Goal: Task Accomplishment & Management: Use online tool/utility

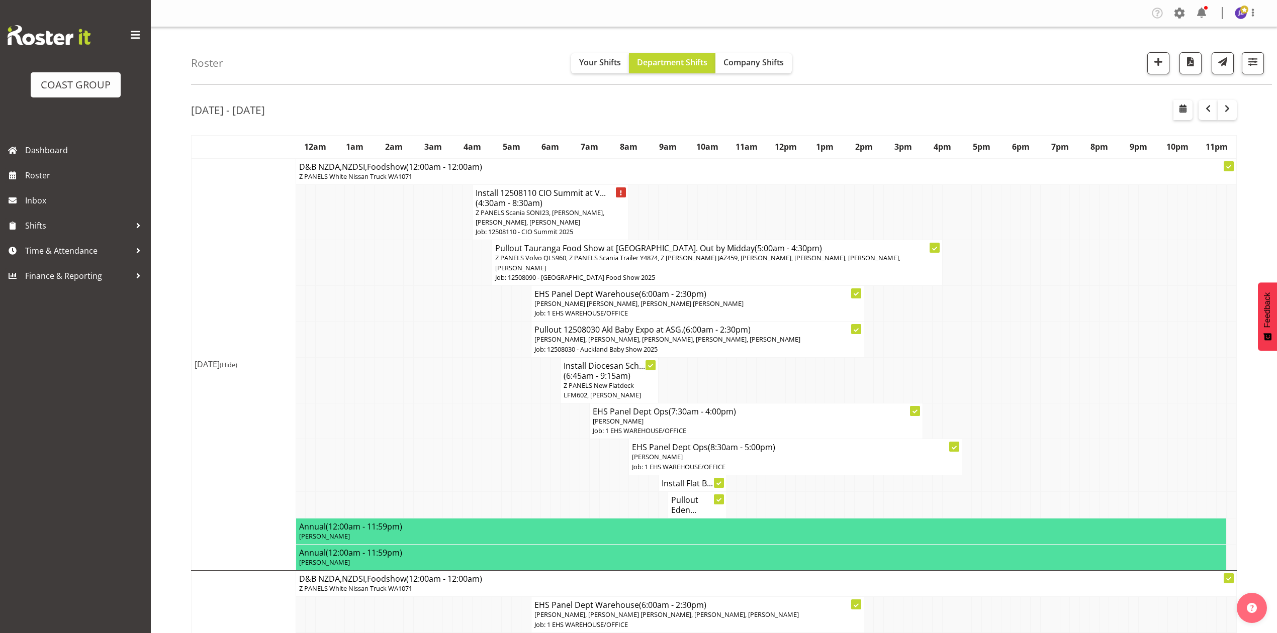
click at [1066, 300] on td at bounding box center [1065, 304] width 10 height 36
click at [889, 330] on td at bounding box center [888, 340] width 10 height 36
click at [461, 342] on td at bounding box center [457, 340] width 10 height 36
click at [1015, 348] on td at bounding box center [1016, 340] width 10 height 36
click at [1205, 109] on span "button" at bounding box center [1208, 109] width 12 height 12
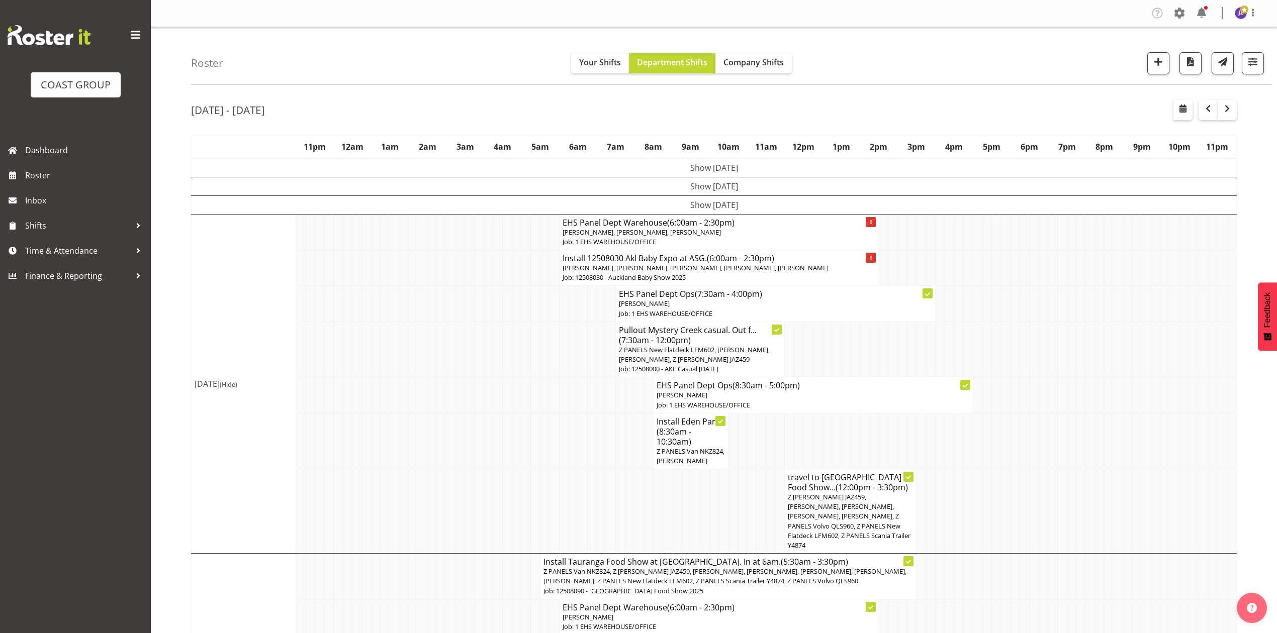
click at [717, 196] on td "Show [DATE]" at bounding box center [714, 205] width 1045 height 19
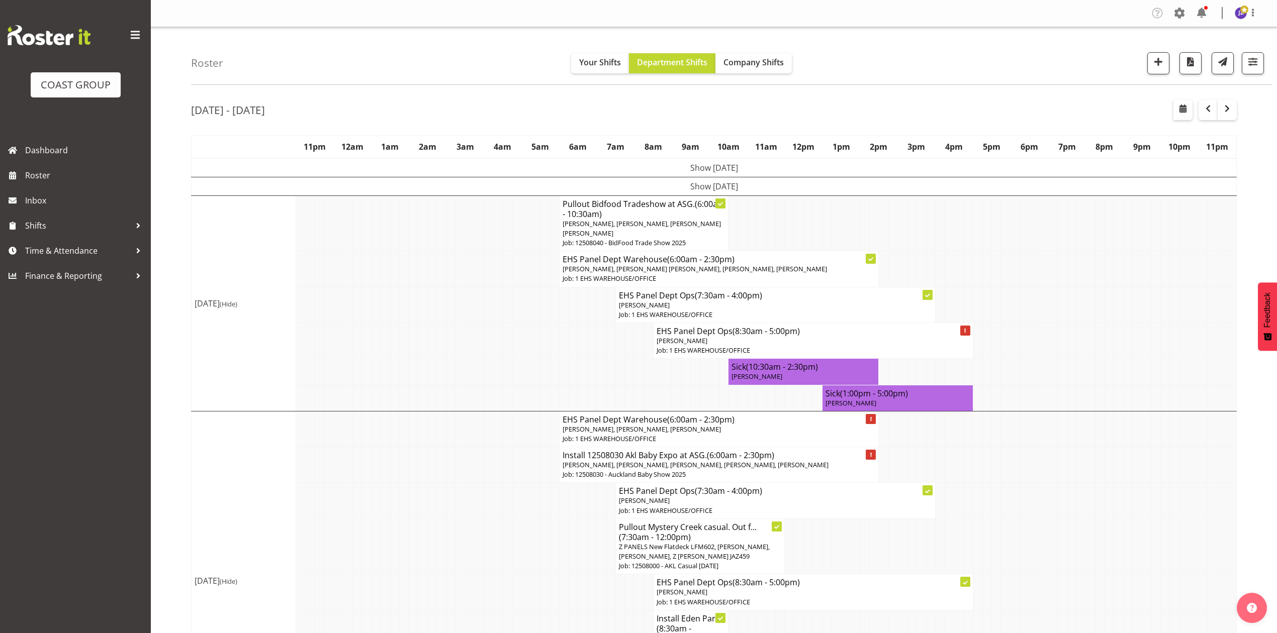
click at [698, 181] on td "Show [DATE]" at bounding box center [714, 186] width 1045 height 19
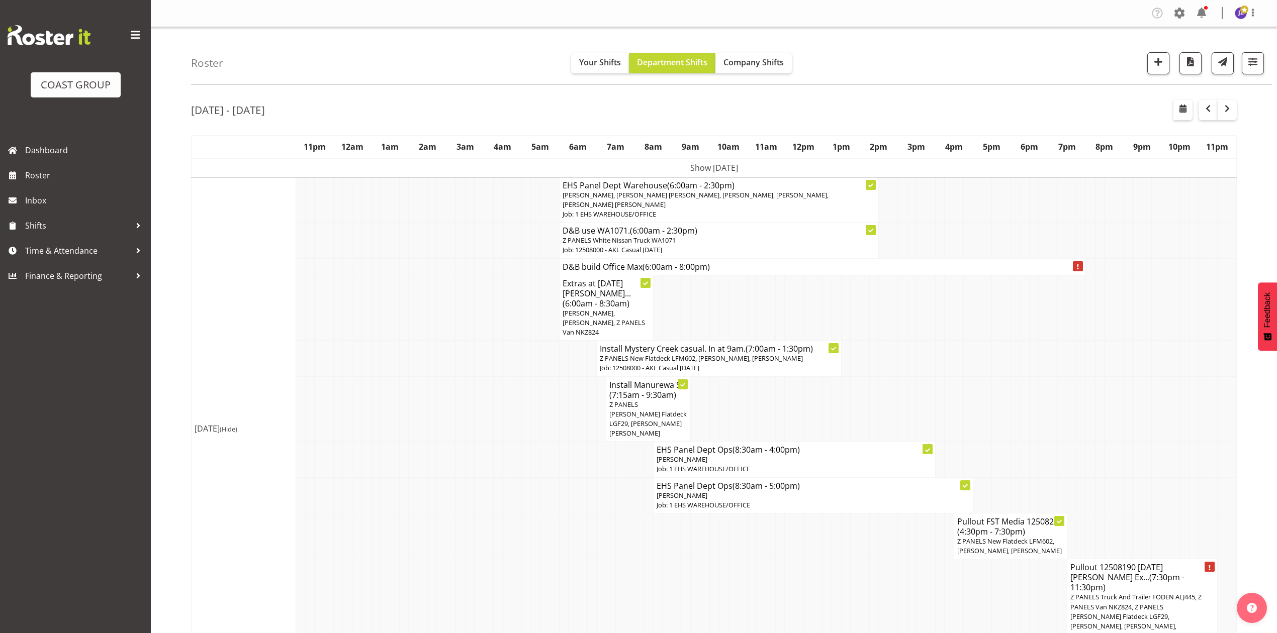
click at [696, 166] on td "Show [DATE]" at bounding box center [714, 167] width 1045 height 19
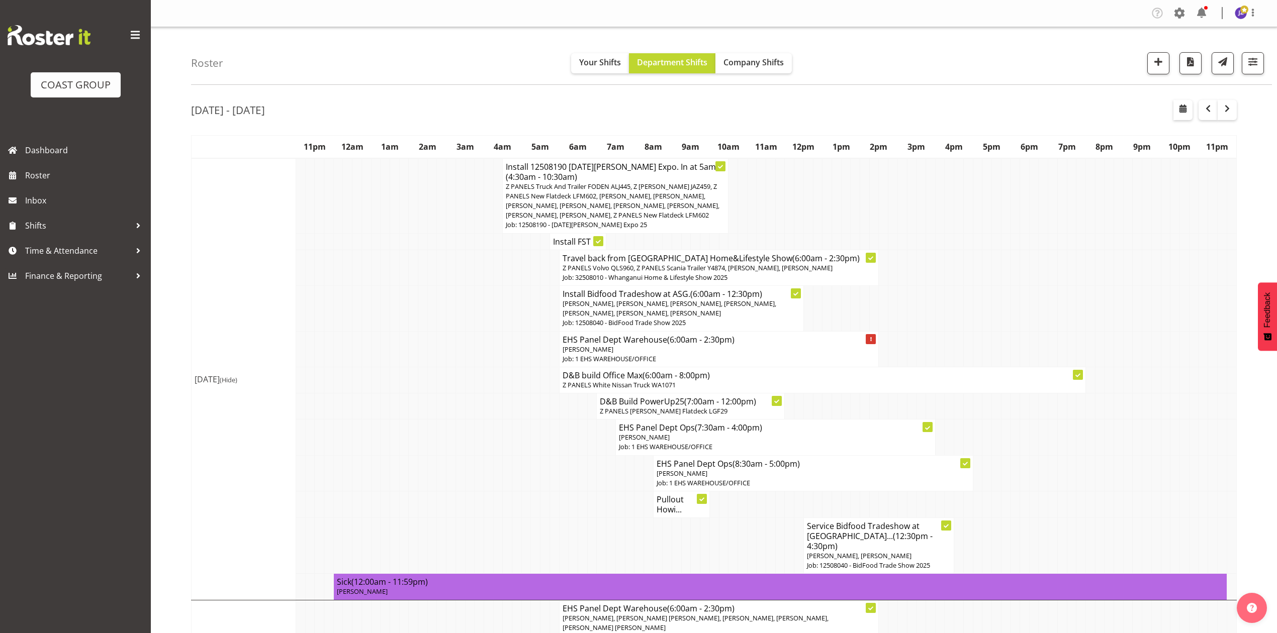
click at [568, 238] on h4 "Install FST ..." at bounding box center [578, 242] width 50 height 10
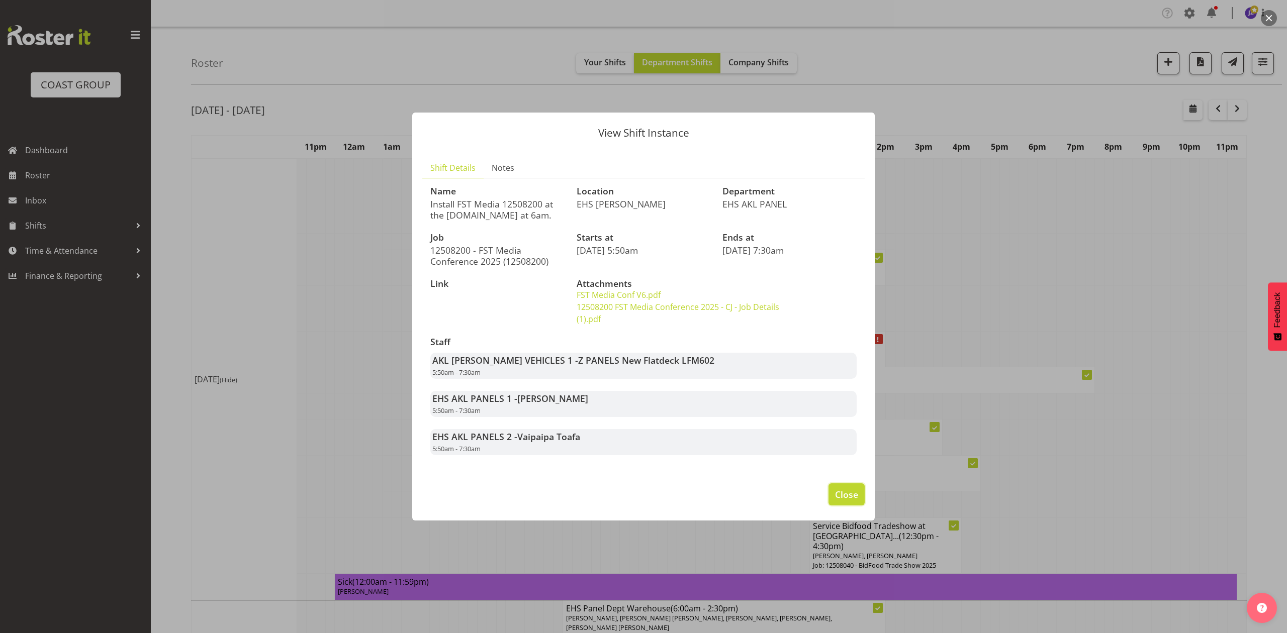
click at [843, 498] on span "Close" at bounding box center [846, 494] width 23 height 13
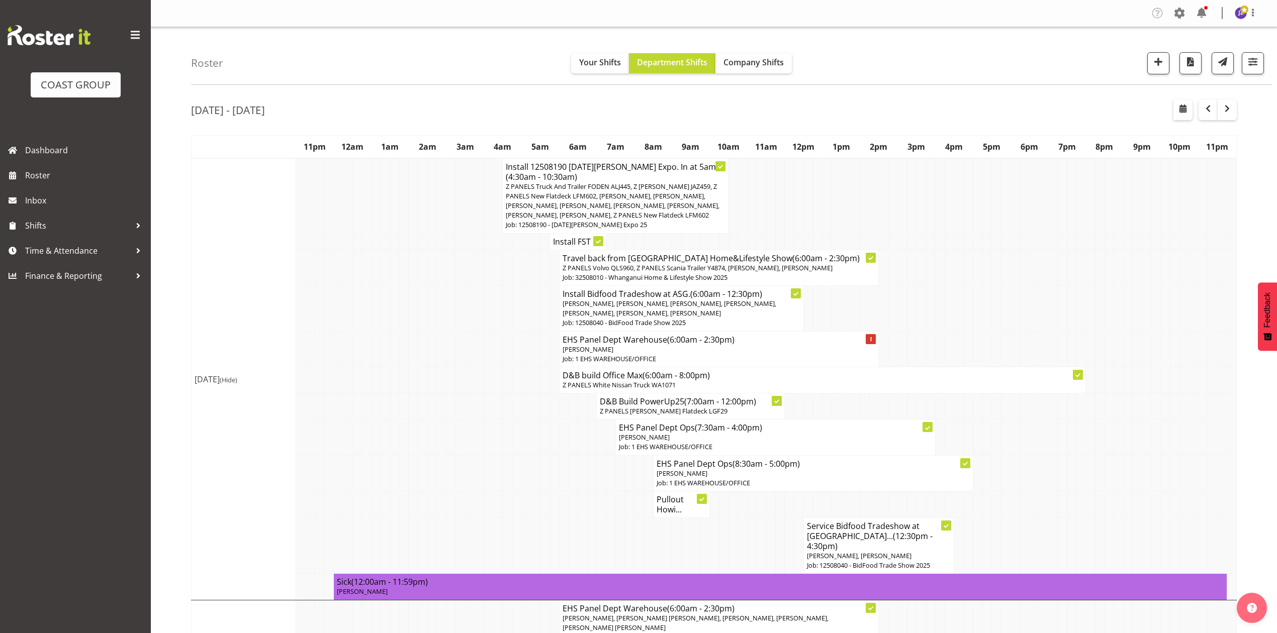
click at [580, 242] on h4 "Install FST ..." at bounding box center [578, 242] width 50 height 10
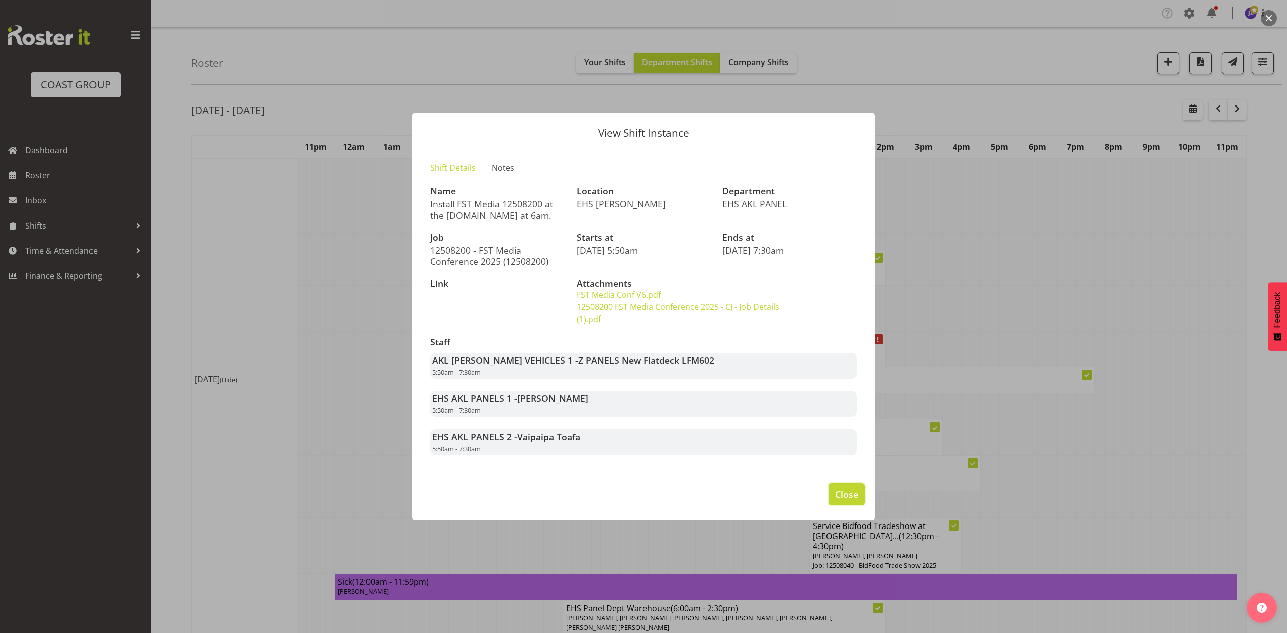
click at [856, 492] on span "Close" at bounding box center [846, 494] width 23 height 13
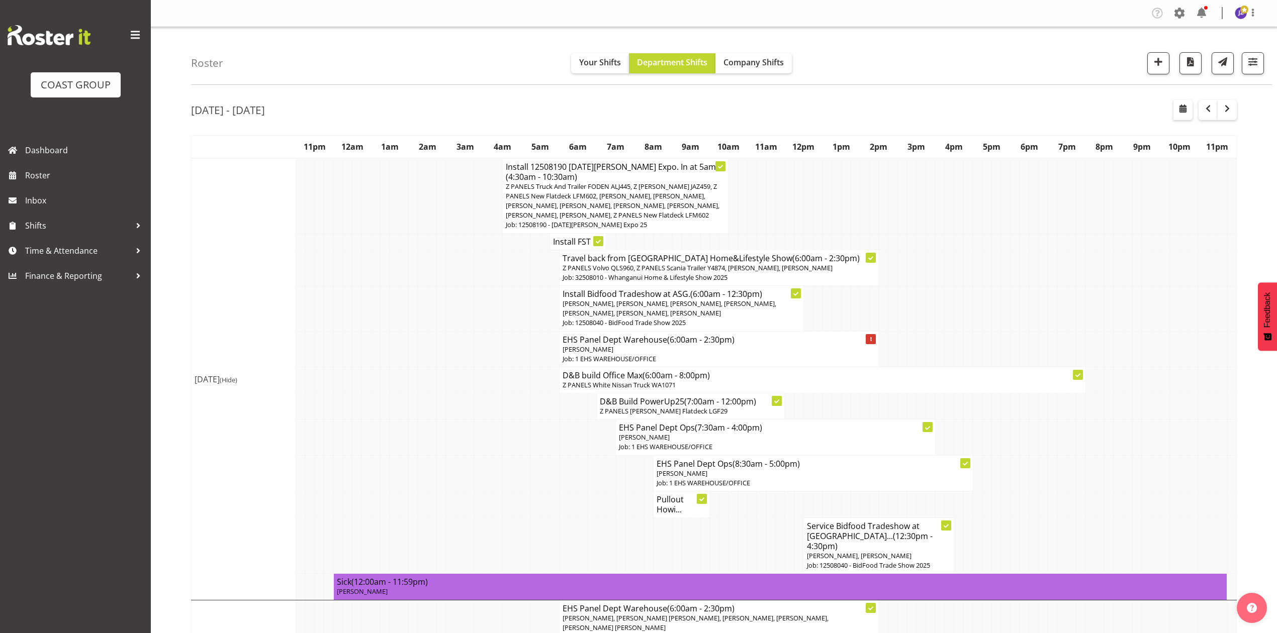
click at [1140, 216] on td at bounding box center [1138, 195] width 10 height 75
click at [783, 236] on td at bounding box center [780, 241] width 10 height 17
click at [571, 244] on h4 "Install FST ..." at bounding box center [578, 242] width 50 height 10
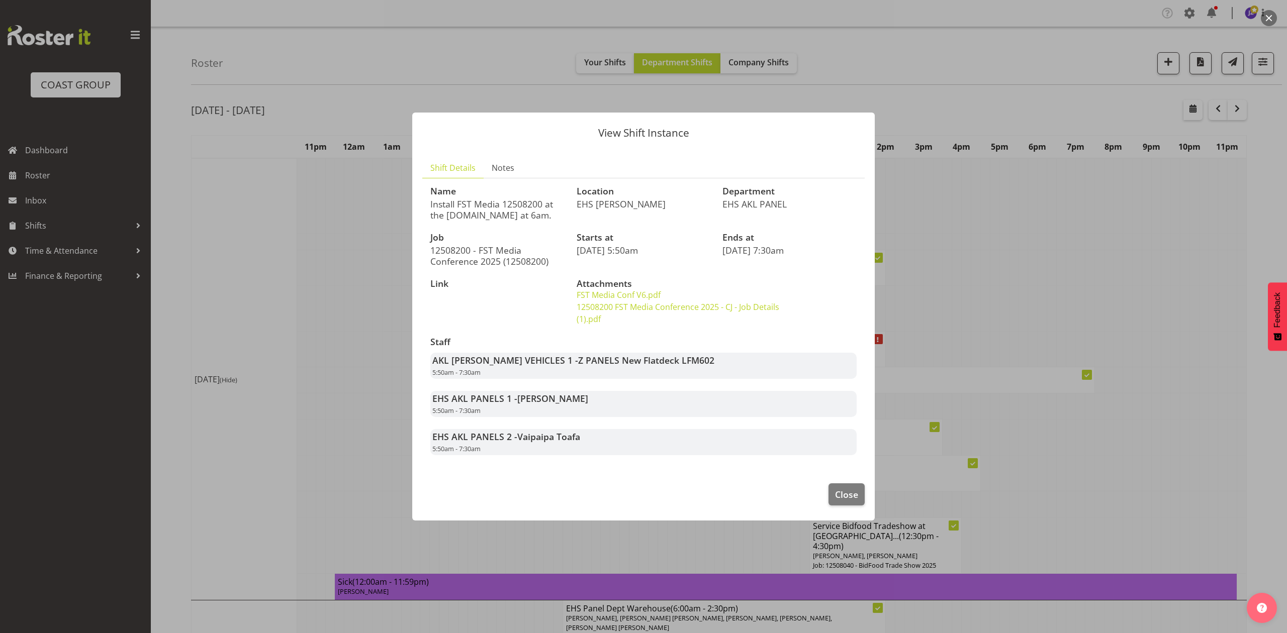
drag, startPoint x: 777, startPoint y: 139, endPoint x: 868, endPoint y: 211, distance: 116.3
click at [860, 181] on div "View Shift Instance Shift Details Notes Name Install FST Media 12508200 at the …" at bounding box center [643, 316] width 483 height 459
click at [833, 498] on button "Close" at bounding box center [847, 495] width 36 height 22
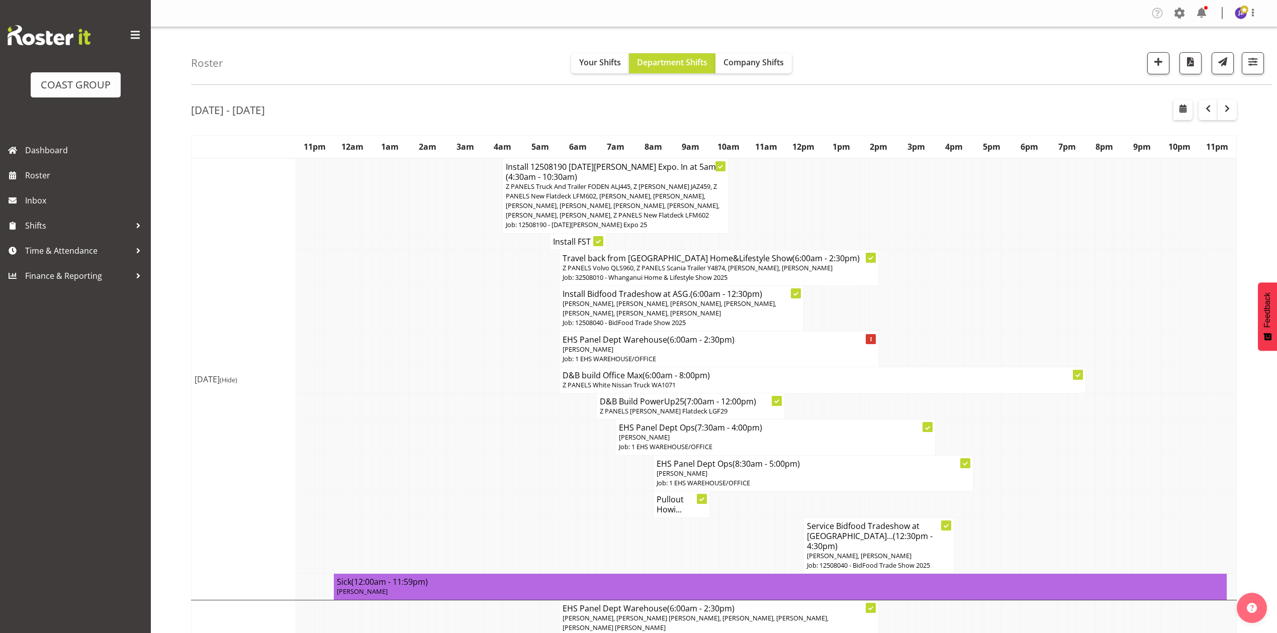
click at [576, 242] on h4 "Install FST ..." at bounding box center [578, 242] width 50 height 10
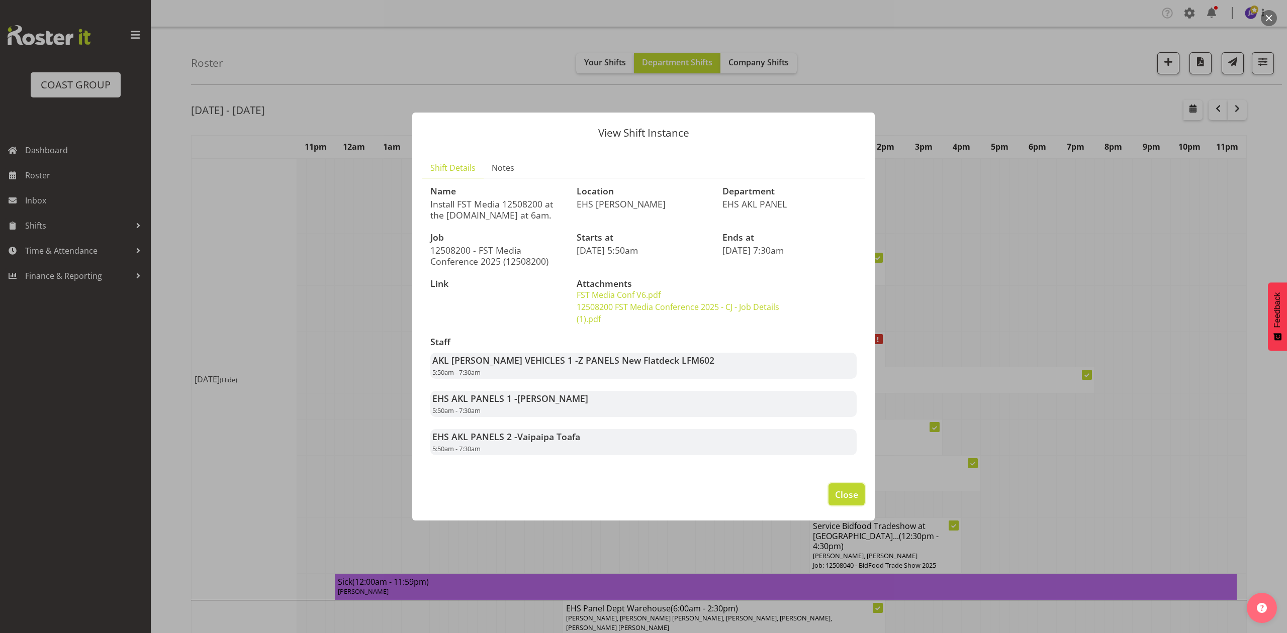
click at [850, 487] on button "Close" at bounding box center [847, 495] width 36 height 22
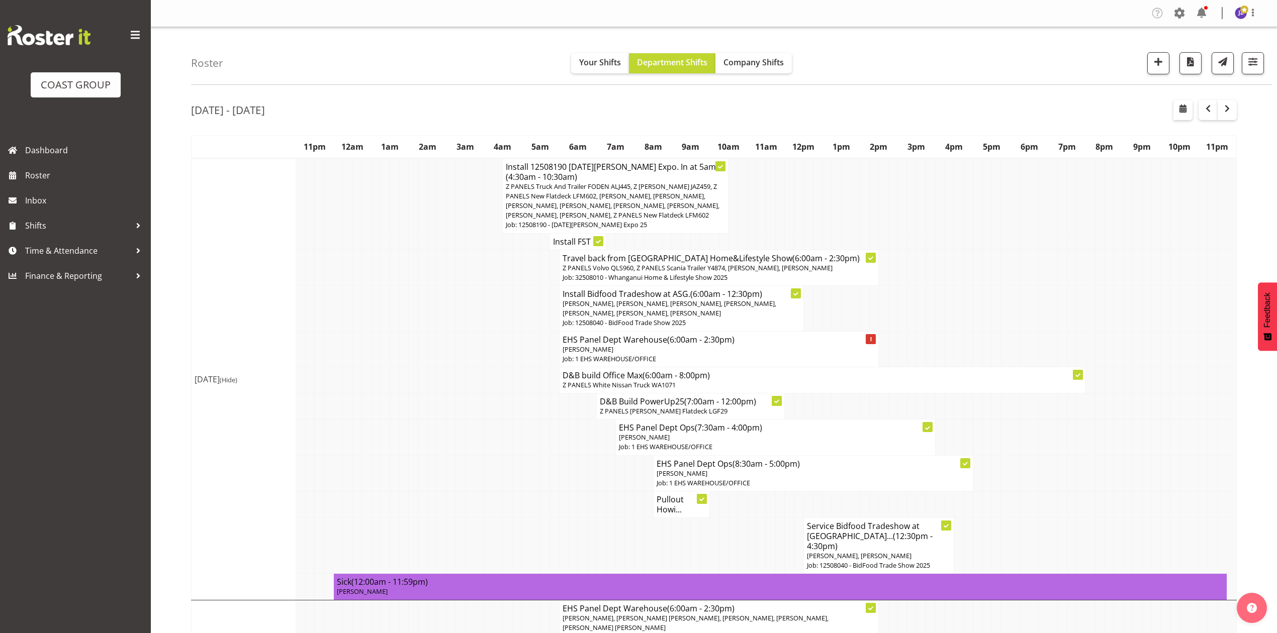
click at [982, 288] on td at bounding box center [987, 309] width 10 height 46
click at [985, 288] on td at bounding box center [987, 309] width 10 height 46
click at [1151, 260] on td at bounding box center [1156, 268] width 10 height 36
click at [1088, 326] on td at bounding box center [1090, 309] width 10 height 46
click at [1226, 107] on span "button" at bounding box center [1227, 109] width 12 height 12
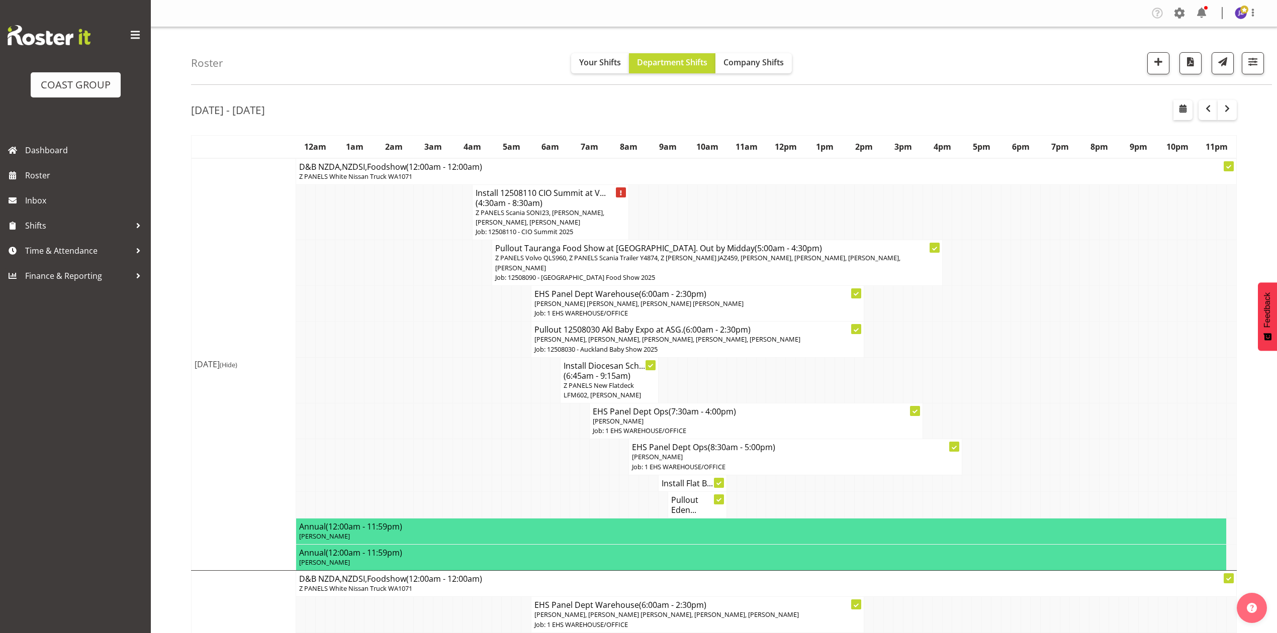
click at [560, 216] on span "Z PANELS Scania SONI23, [PERSON_NAME], [PERSON_NAME], [PERSON_NAME]" at bounding box center [540, 217] width 129 height 19
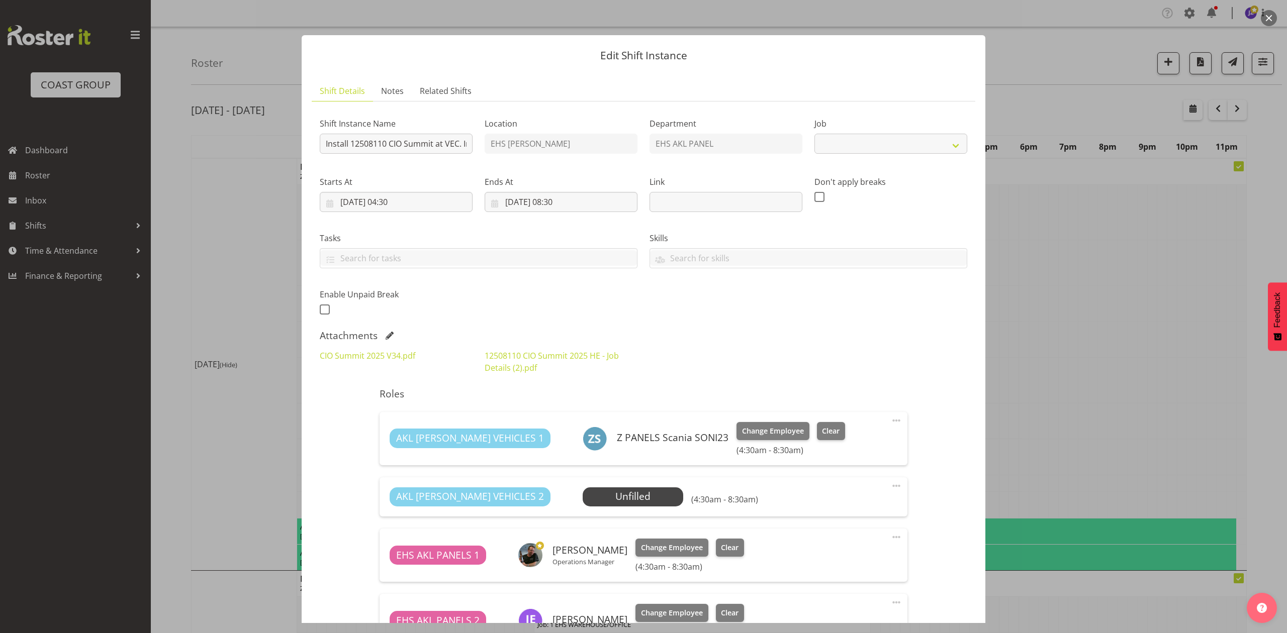
select select "9443"
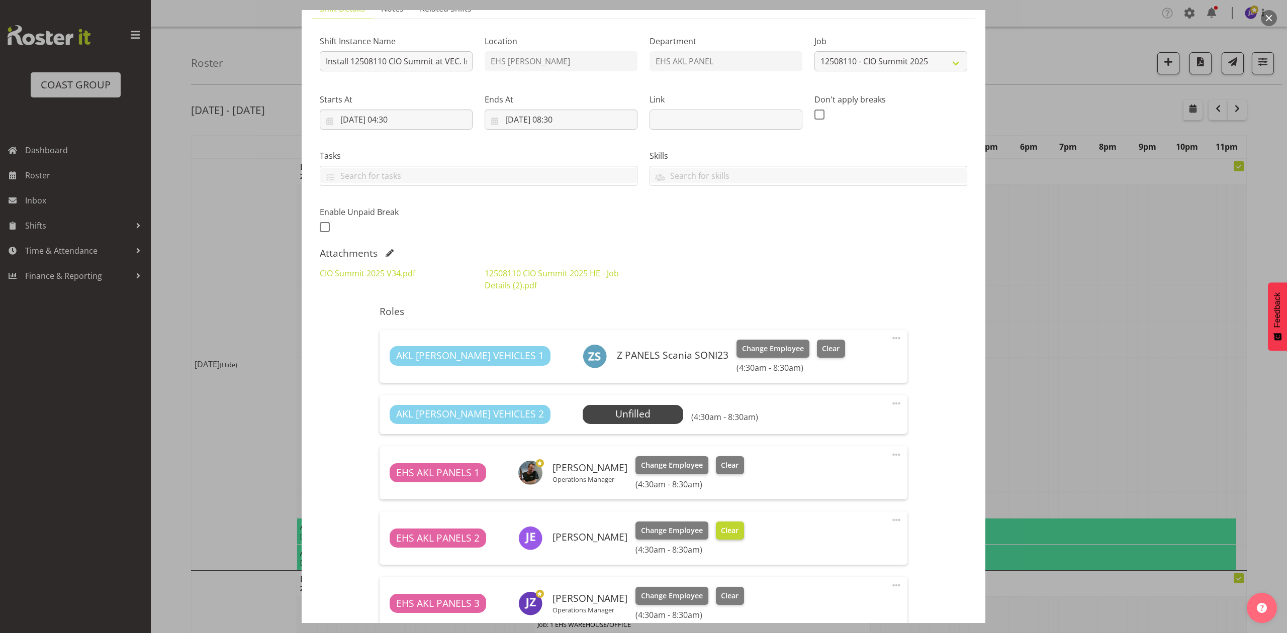
scroll to position [201, 0]
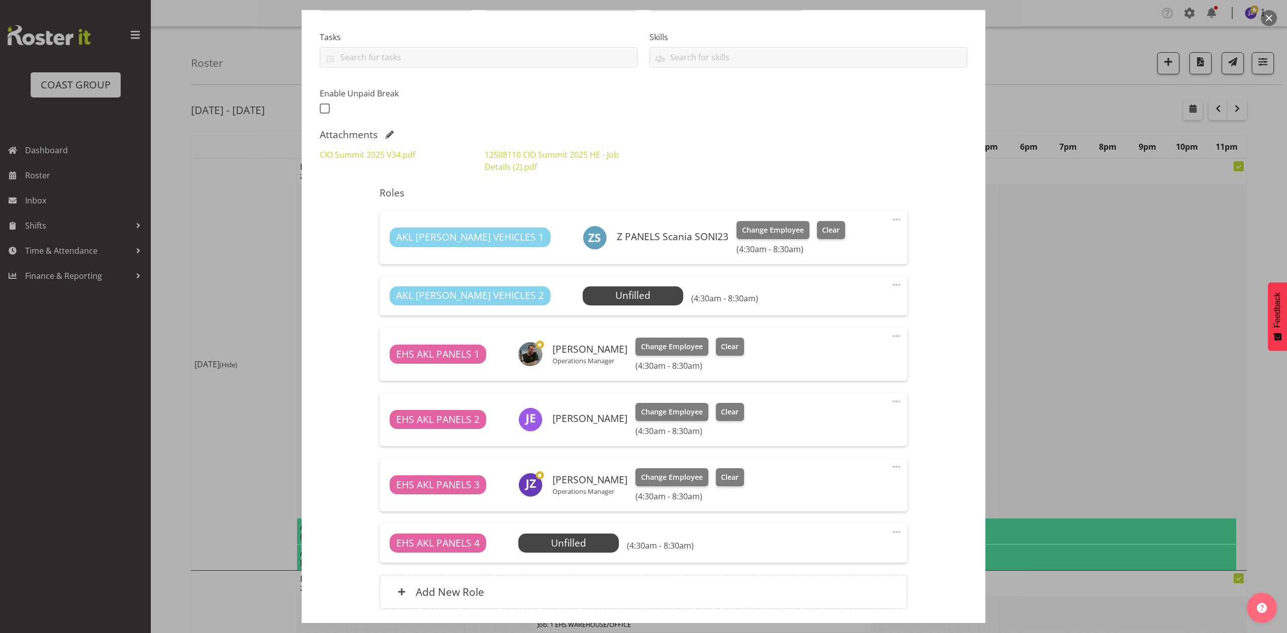
click at [1070, 308] on div at bounding box center [643, 316] width 1287 height 633
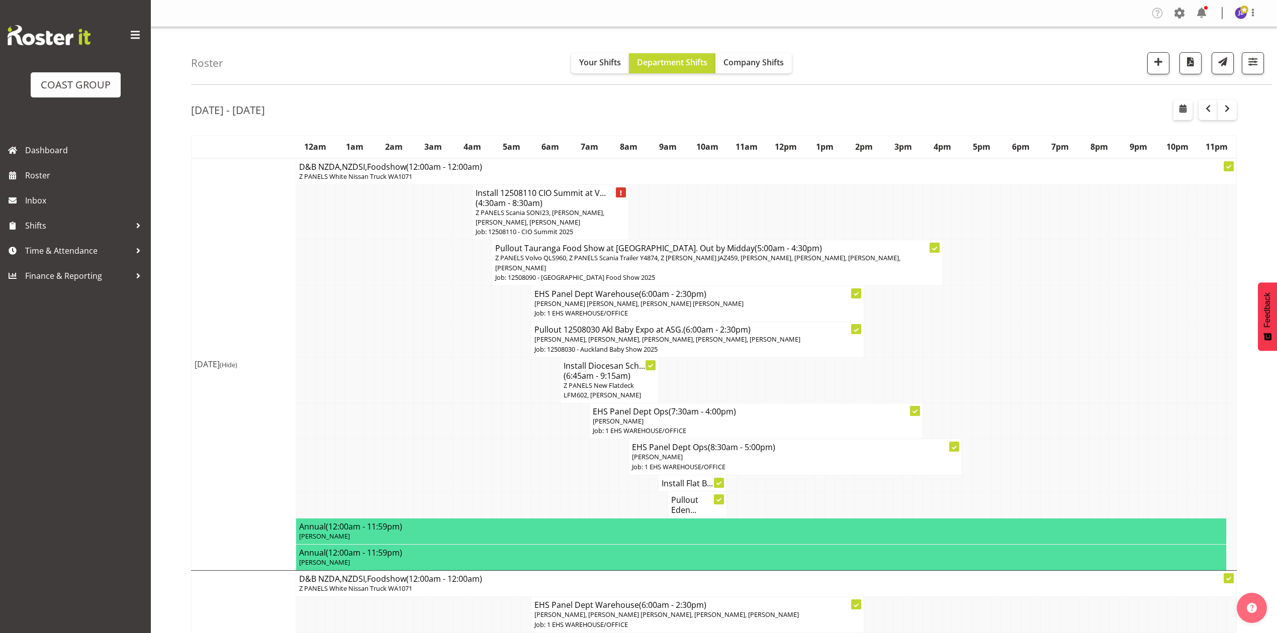
click at [730, 271] on p "Z PANELS Volvo QLS960, Z PANELS Scania Trailer Y4874, Z [PERSON_NAME] JAZ459, […" at bounding box center [717, 262] width 444 height 19
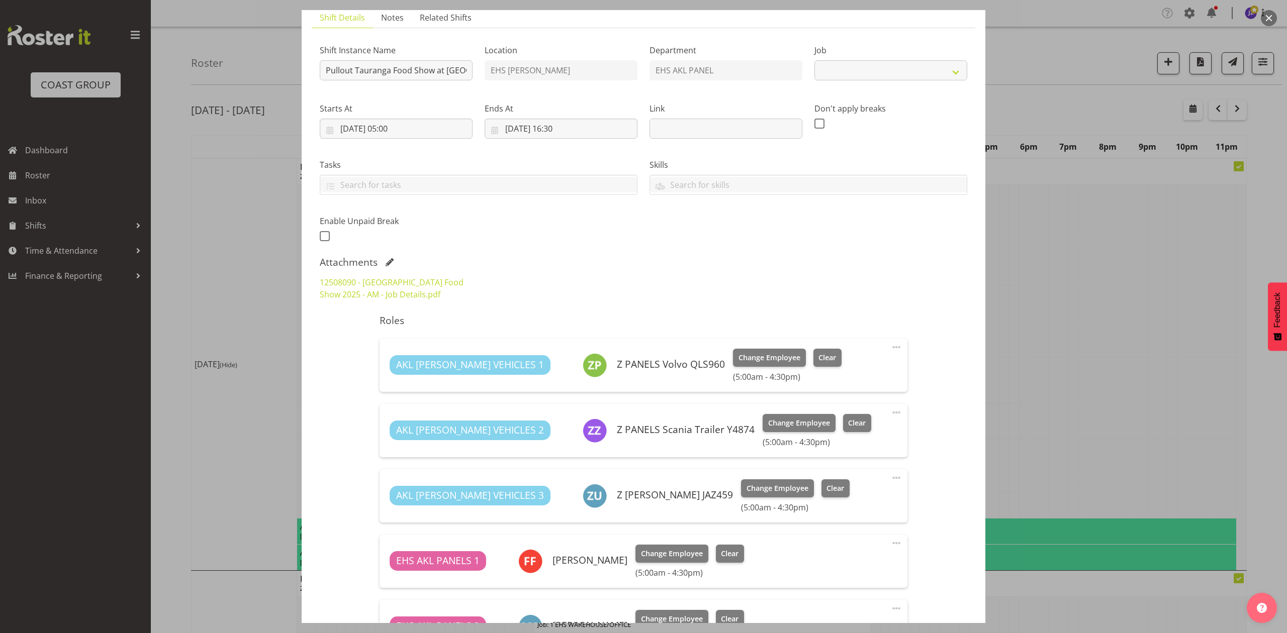
select select "9296"
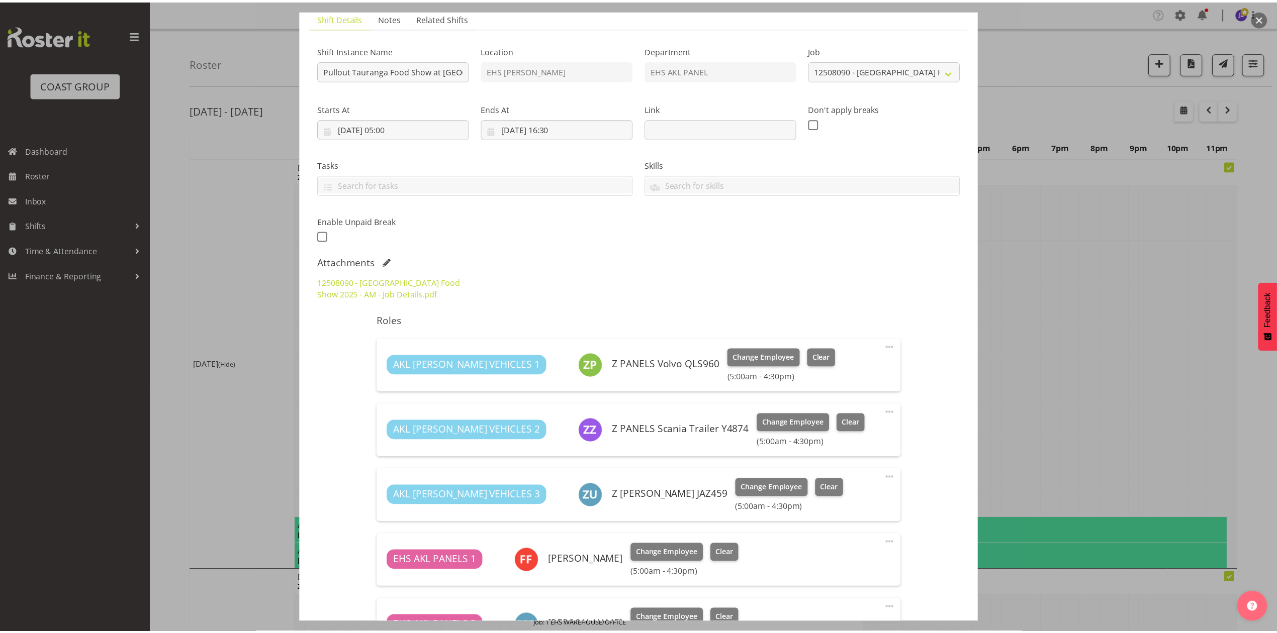
scroll to position [268, 0]
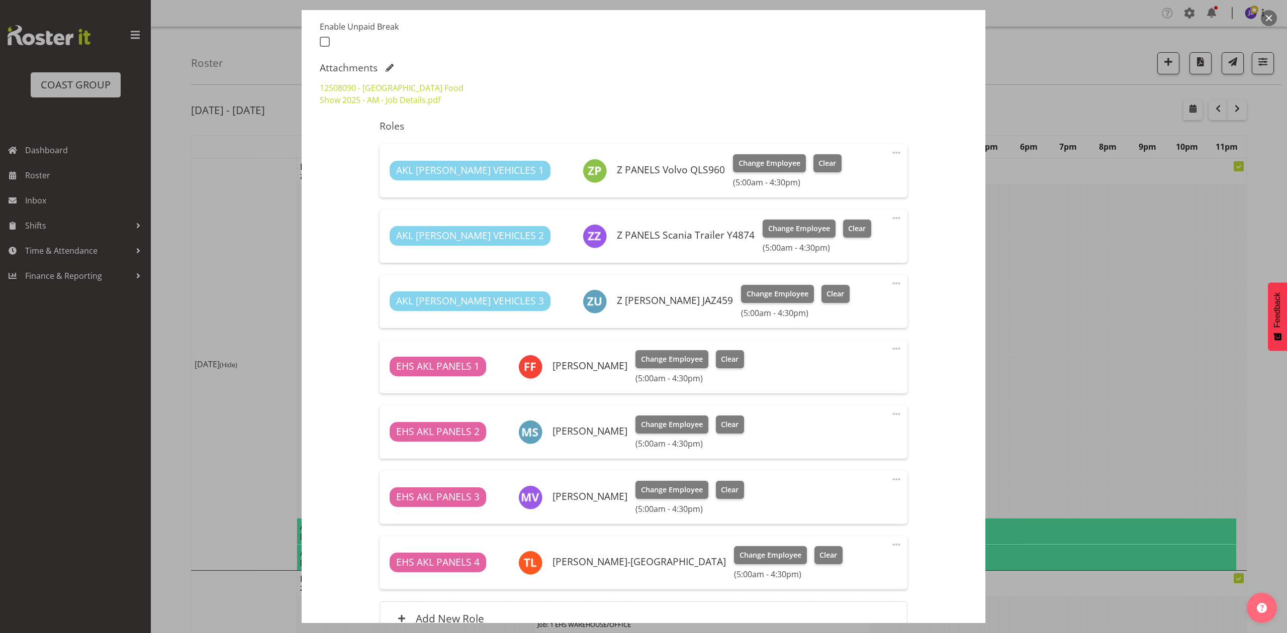
click at [1085, 328] on div at bounding box center [643, 316] width 1287 height 633
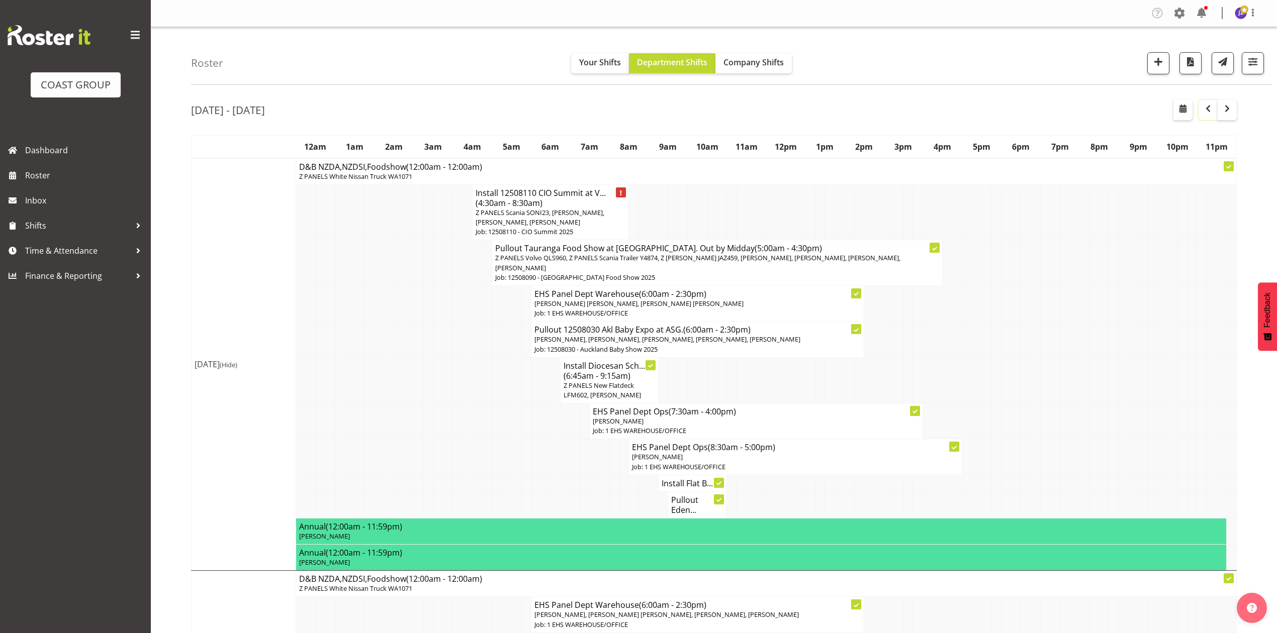
click at [1212, 111] on span "button" at bounding box center [1208, 109] width 12 height 12
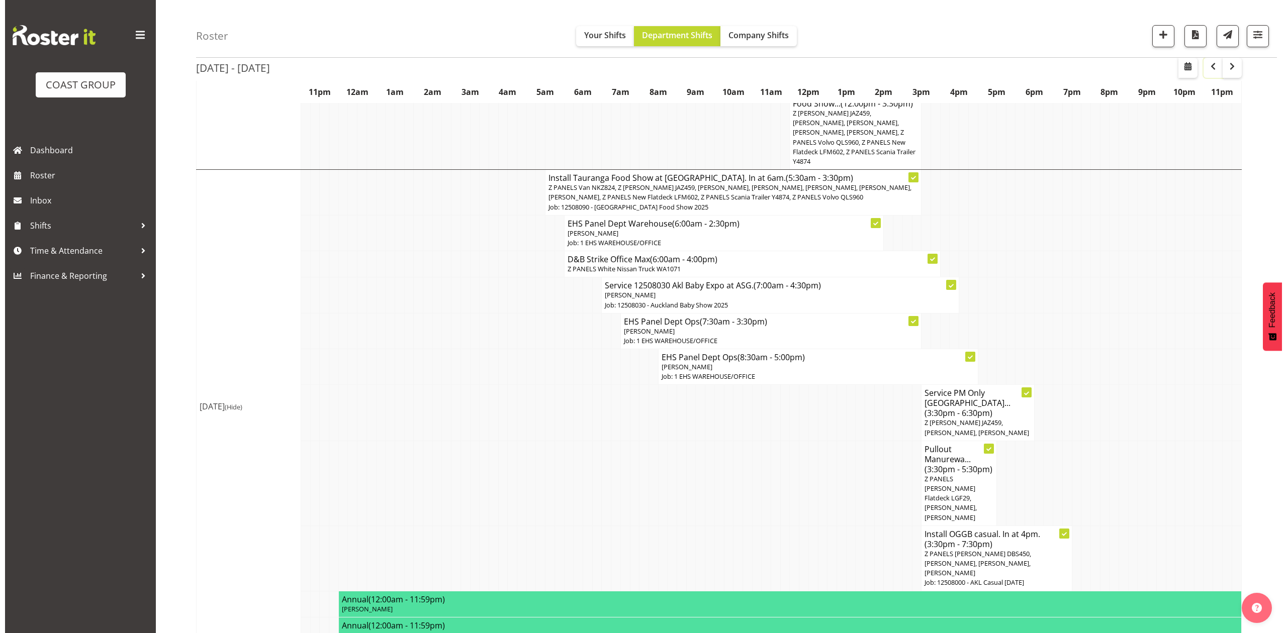
scroll to position [402, 0]
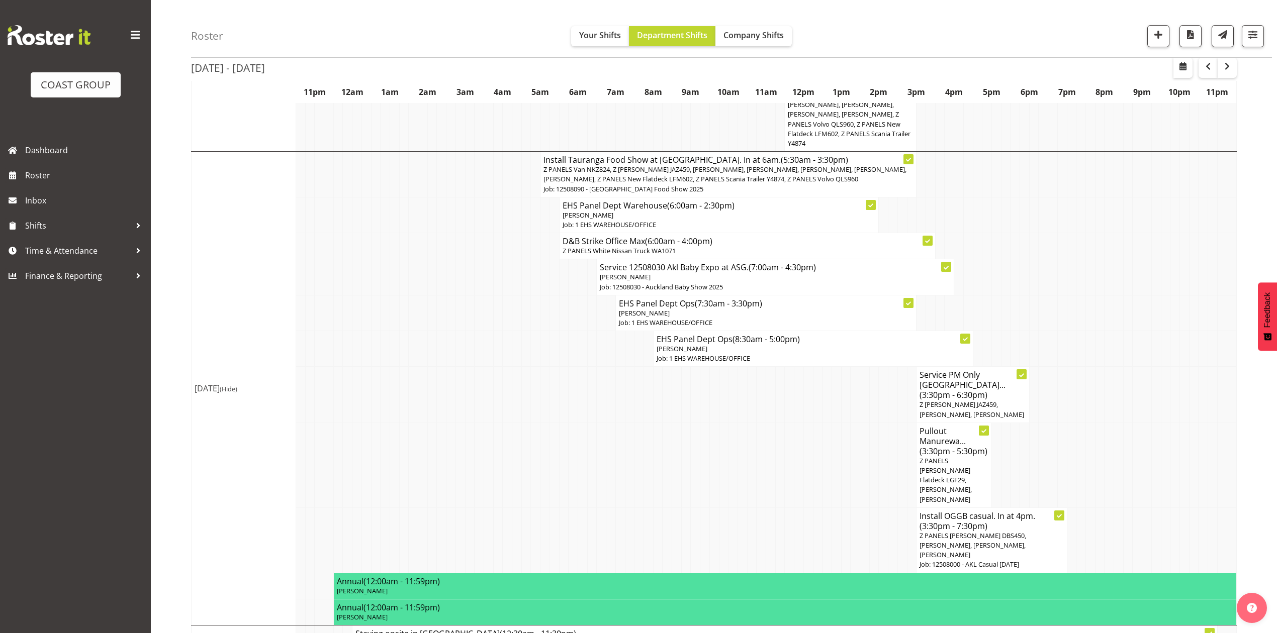
click at [617, 184] on span "Z PANELS Van NKZ824, Z [PERSON_NAME] JAZ459, [PERSON_NAME], [PERSON_NAME], [PER…" at bounding box center [724, 174] width 363 height 19
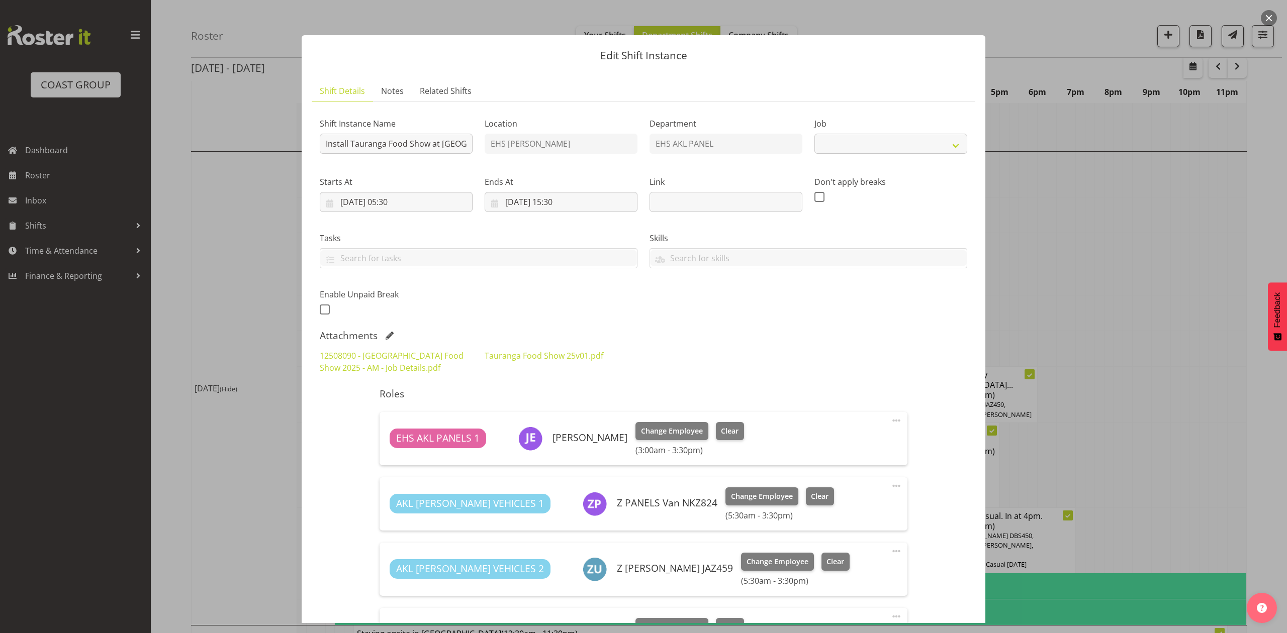
select select "9296"
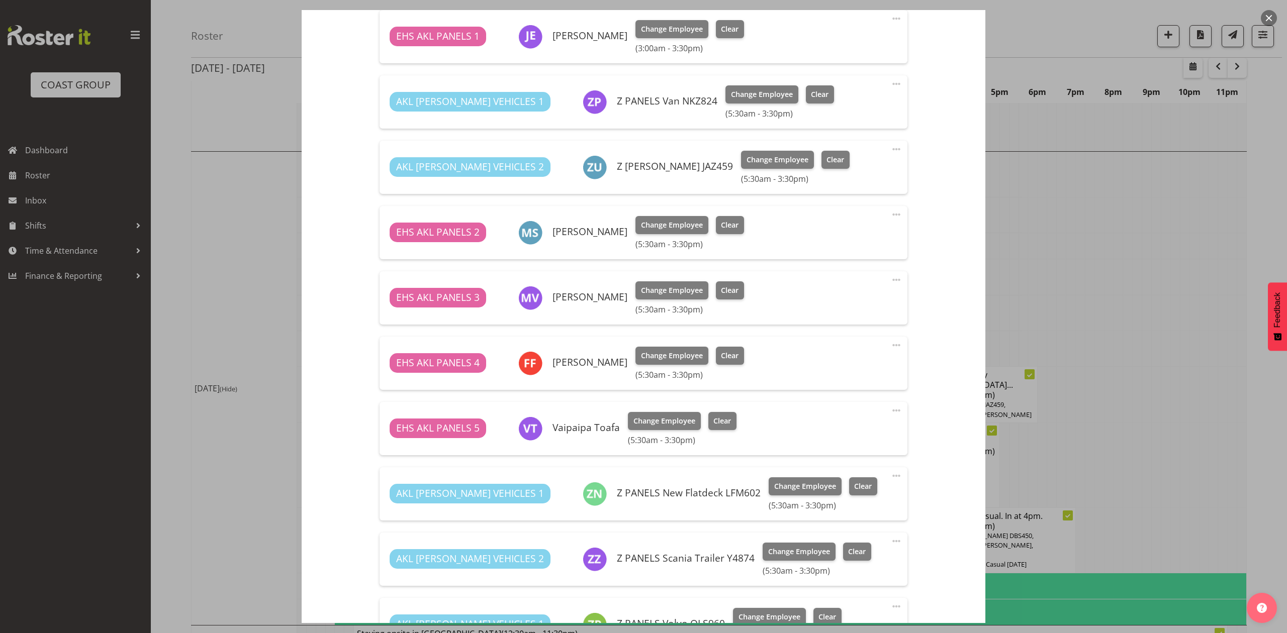
click at [1115, 321] on div at bounding box center [643, 316] width 1287 height 633
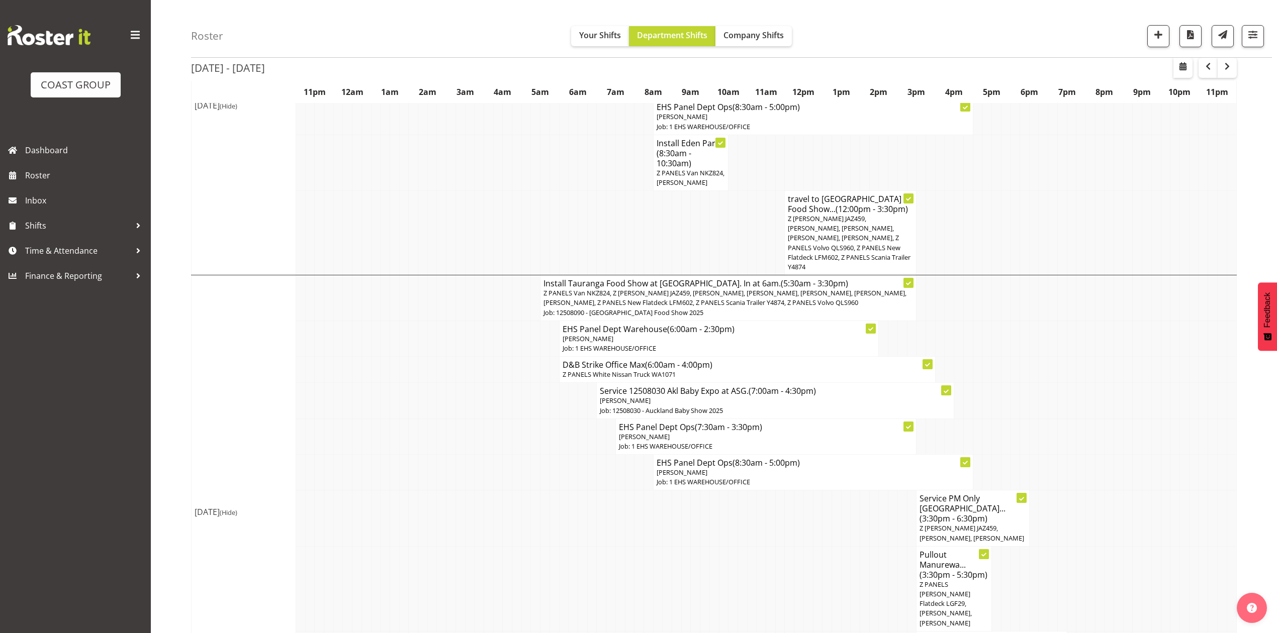
scroll to position [268, 0]
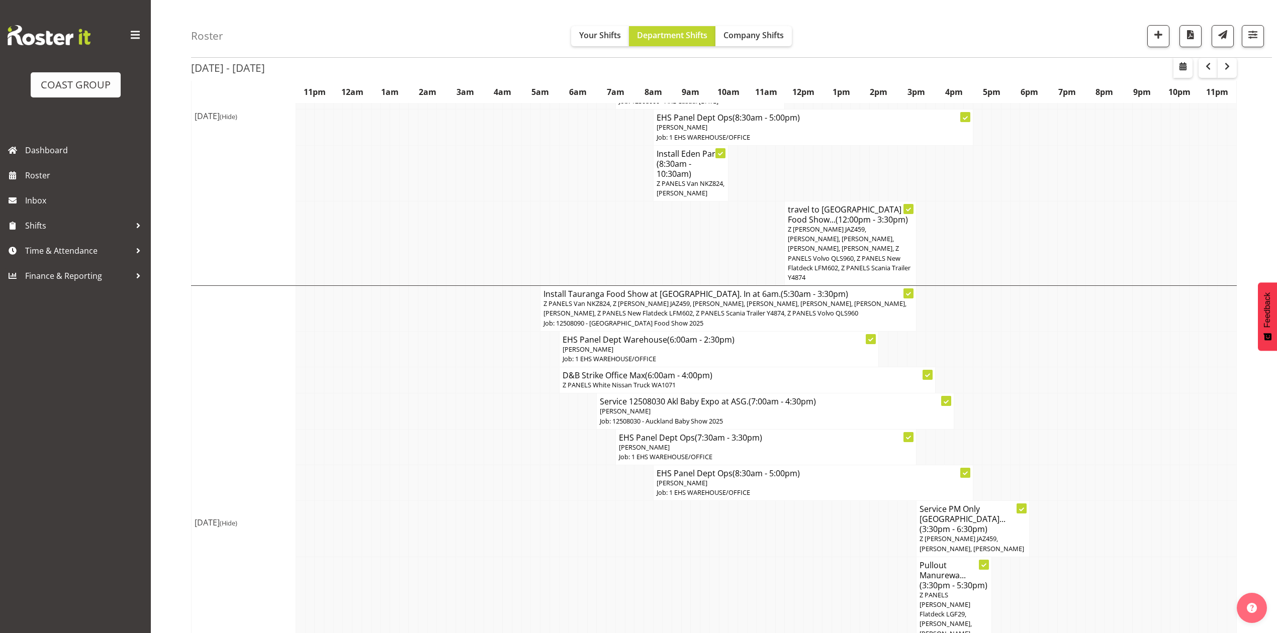
click at [845, 266] on span "Z [PERSON_NAME] JAZ459, [PERSON_NAME], [PERSON_NAME], [PERSON_NAME], [PERSON_NA…" at bounding box center [849, 253] width 123 height 57
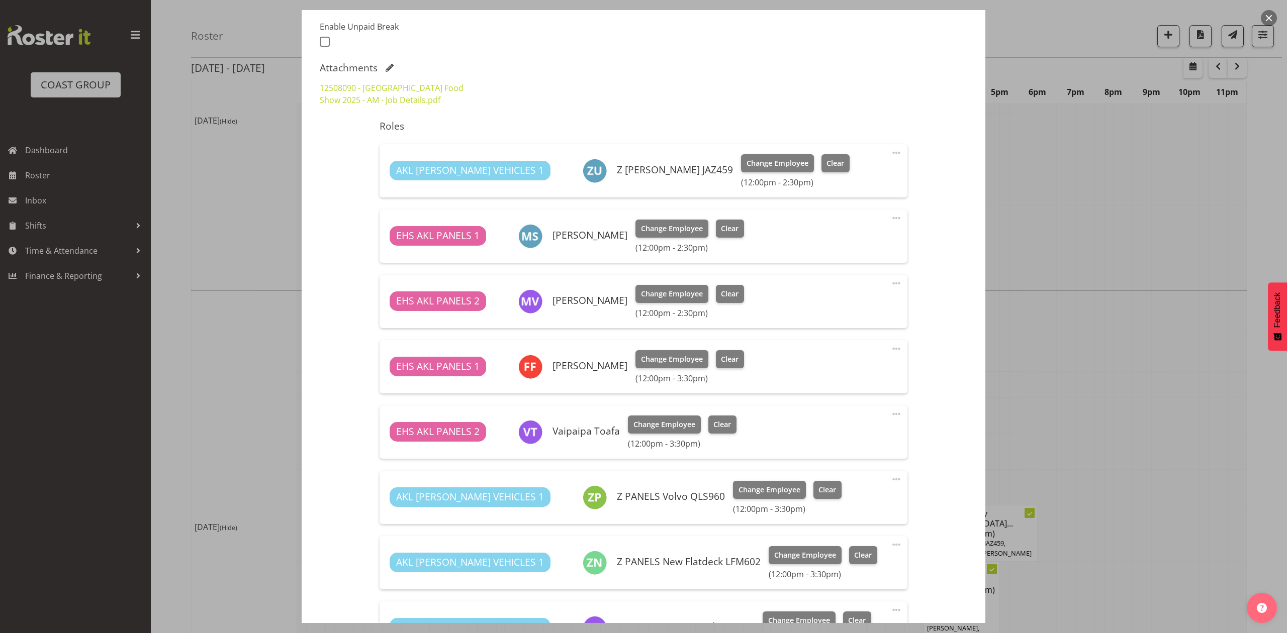
select select "9296"
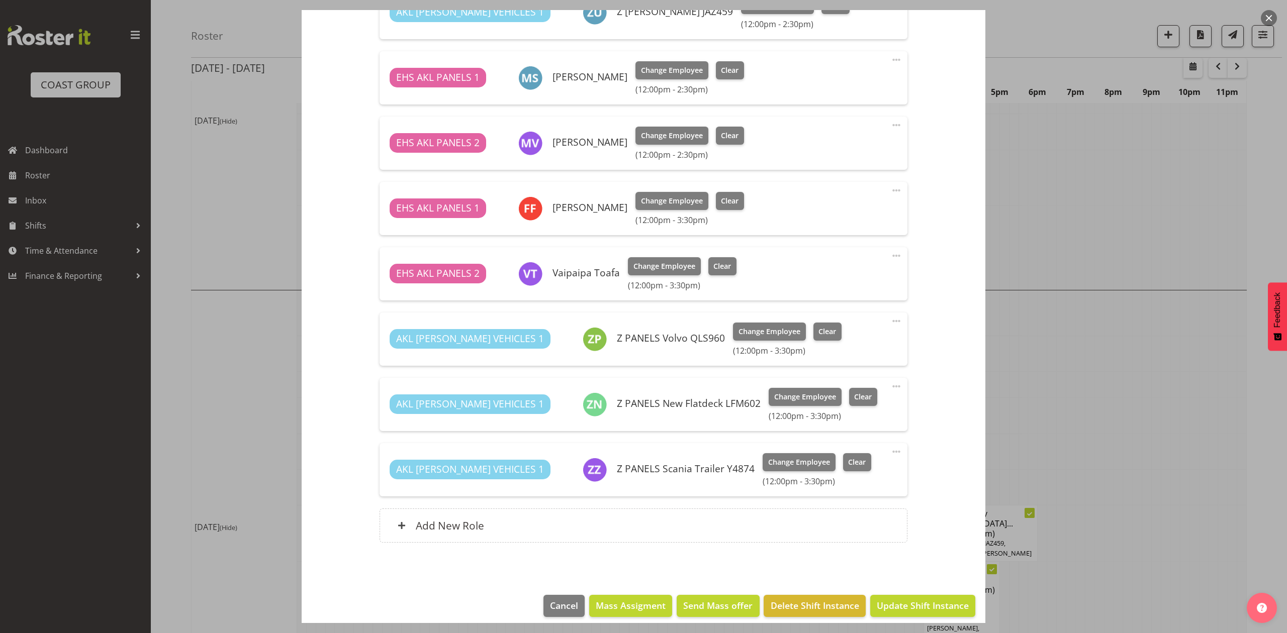
scroll to position [436, 0]
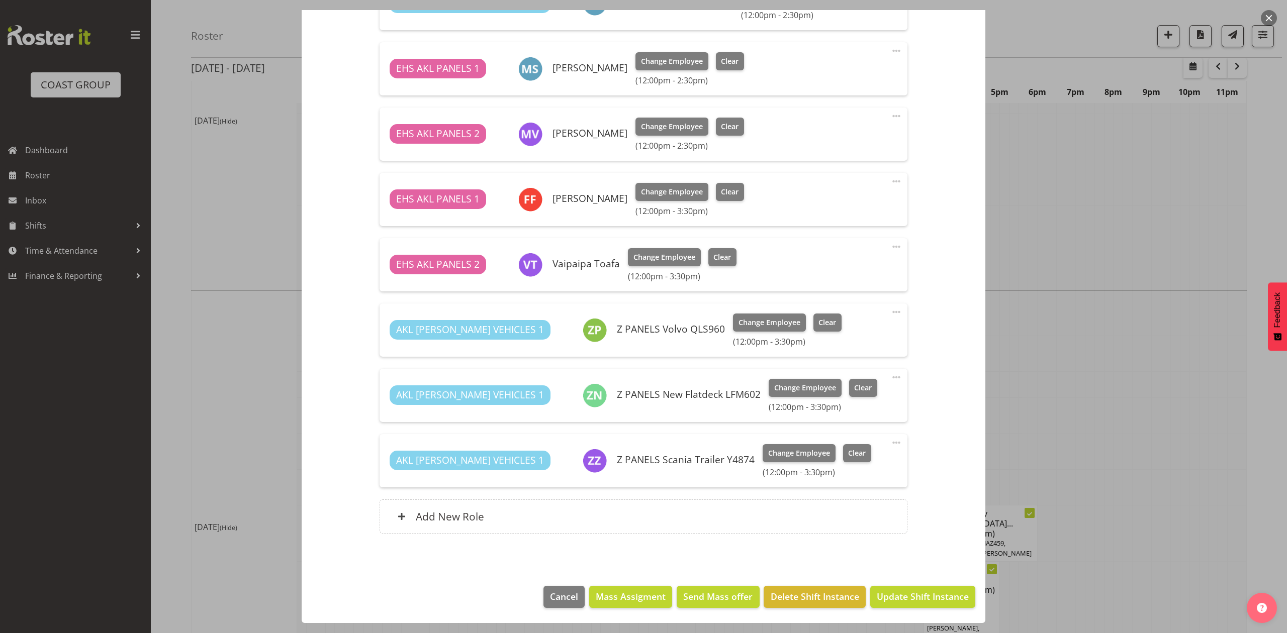
drag, startPoint x: 1062, startPoint y: 332, endPoint x: 1097, endPoint y: 341, distance: 35.9
click at [1062, 332] on div at bounding box center [643, 316] width 1287 height 633
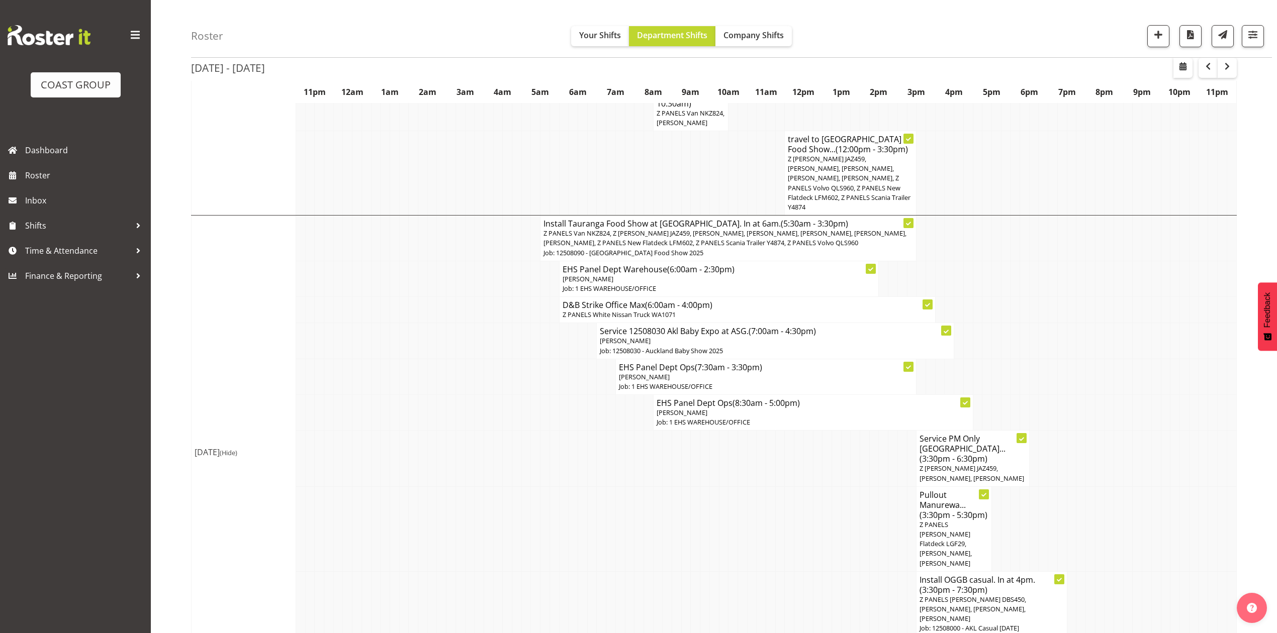
scroll to position [70, 0]
